Goal: Find specific page/section: Find specific page/section

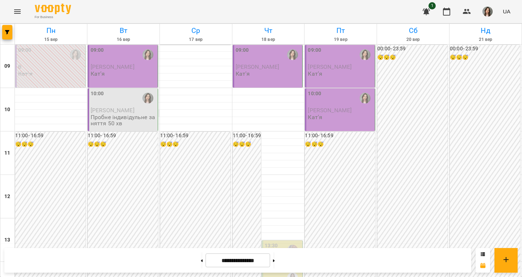
scroll to position [326, 0]
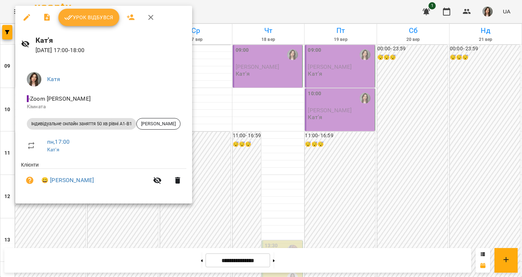
click at [148, 14] on icon "button" at bounding box center [150, 17] width 9 height 9
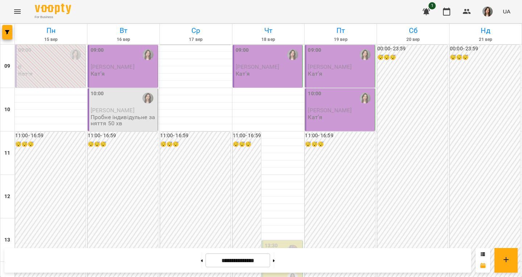
scroll to position [290, 0]
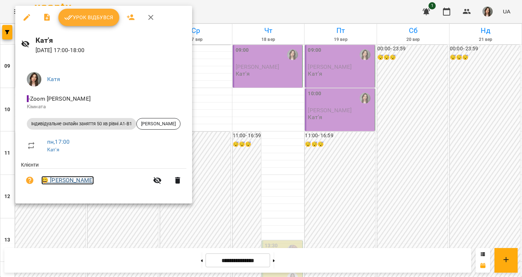
click at [78, 180] on link "😀 Ірина Яковенко" at bounding box center [67, 180] width 53 height 9
